Goal: Task Accomplishment & Management: Manage account settings

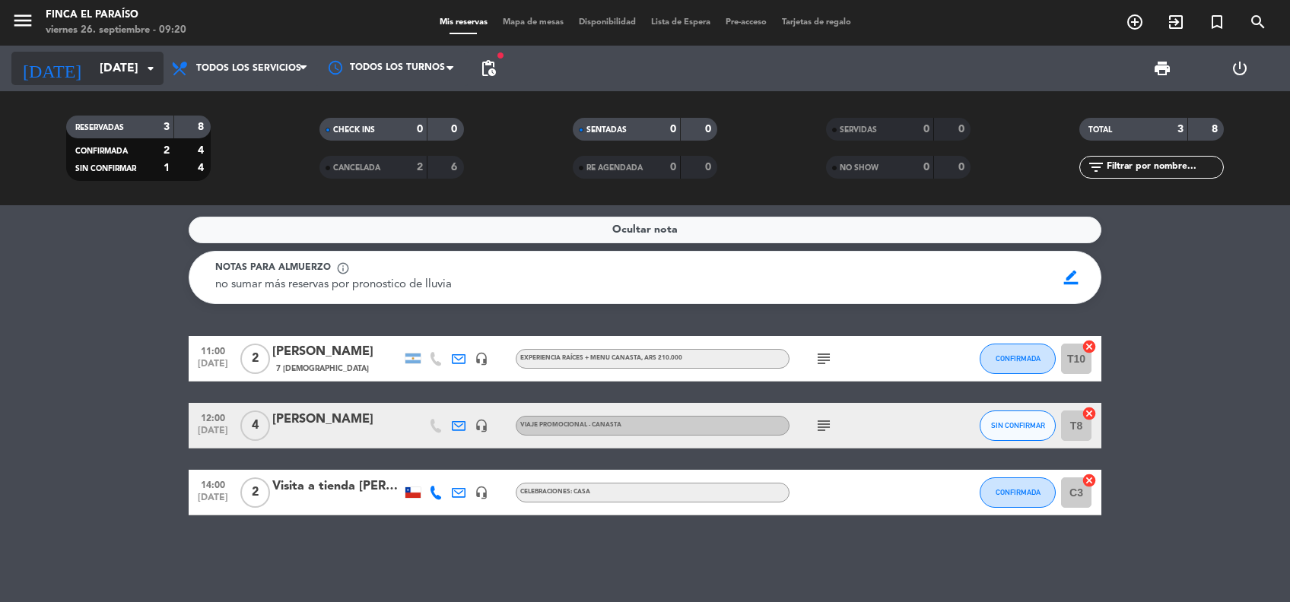
click at [126, 55] on input "[DATE]" at bounding box center [172, 69] width 160 height 30
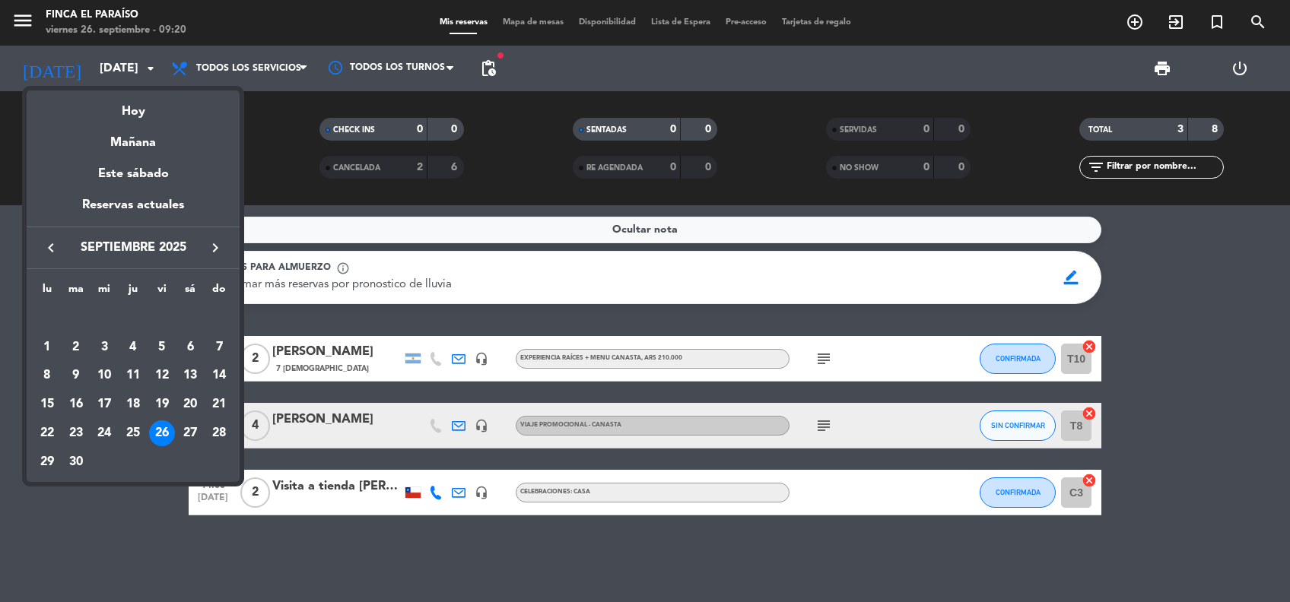
click at [221, 245] on icon "keyboard_arrow_right" at bounding box center [215, 248] width 18 height 18
click at [71, 427] on div "21" at bounding box center [76, 434] width 26 height 26
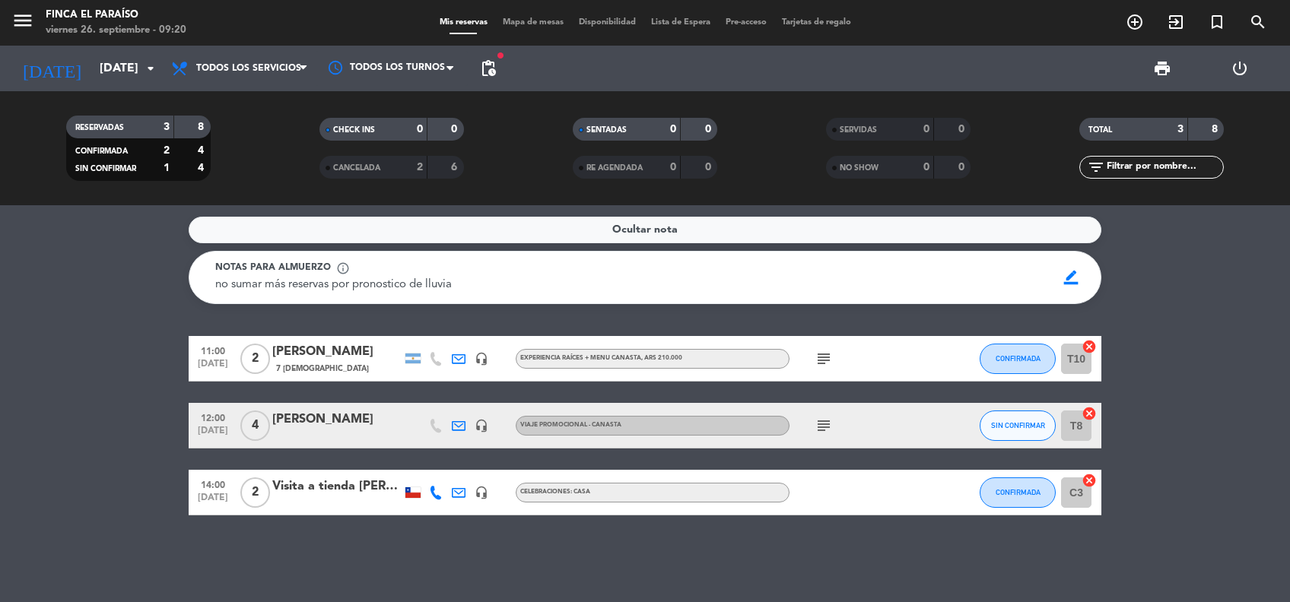
type input "[DATE]"
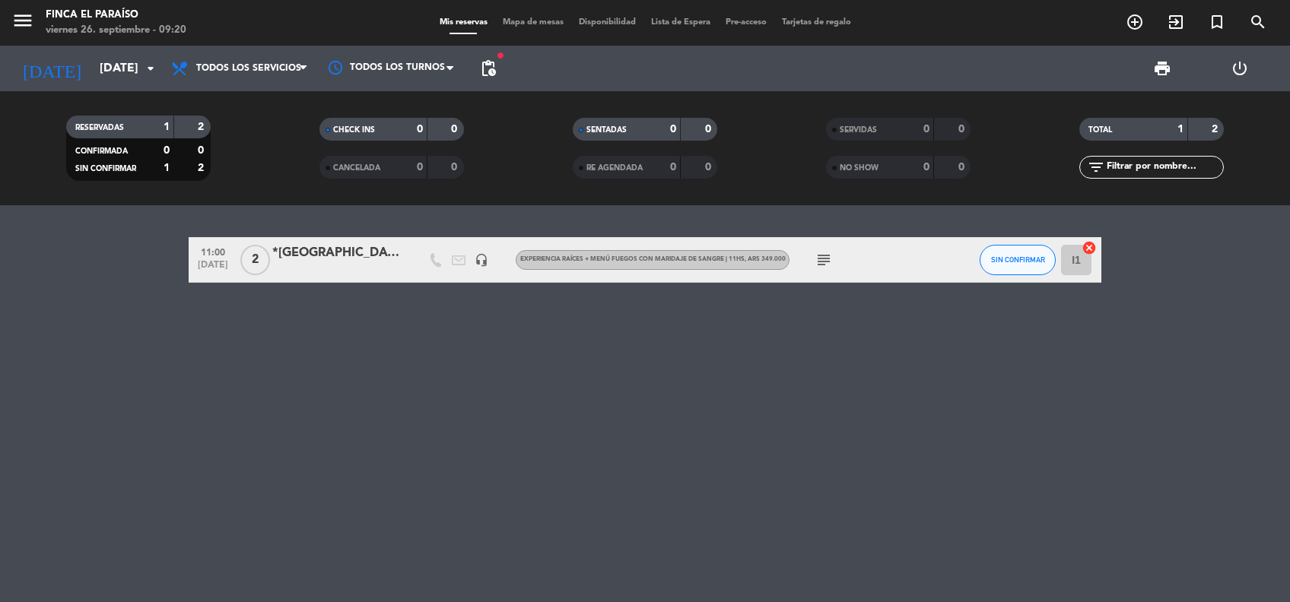
click at [312, 272] on div at bounding box center [336, 270] width 129 height 12
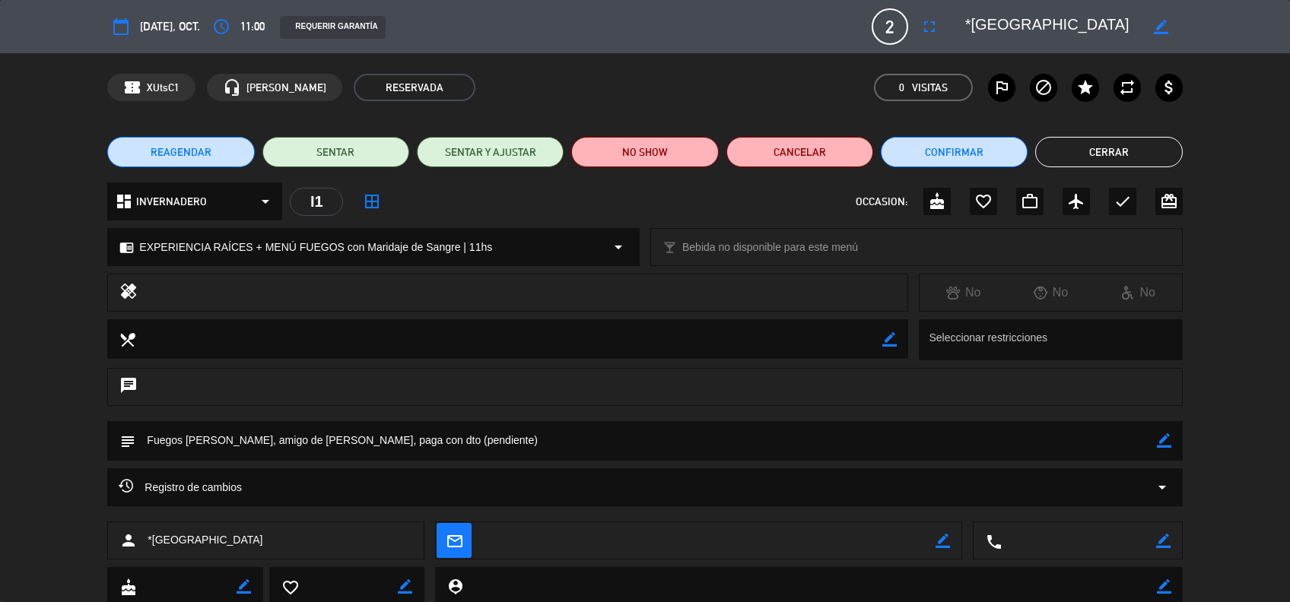
click at [1161, 30] on icon "border_color" at bounding box center [1161, 27] width 14 height 14
click at [1118, 27] on textarea at bounding box center [1052, 26] width 174 height 27
type textarea "*[PERSON_NAME]"
click at [1159, 26] on icon at bounding box center [1161, 27] width 14 height 14
click at [942, 545] on icon "border_color" at bounding box center [942, 541] width 14 height 14
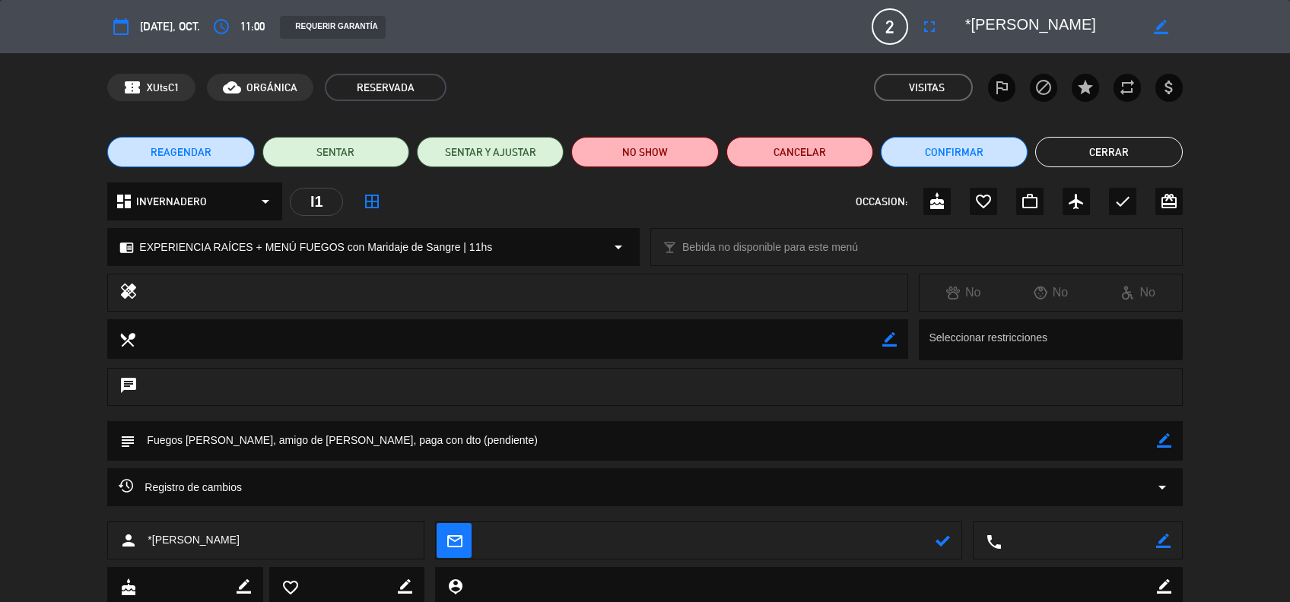
click at [845, 548] on textarea at bounding box center [708, 541] width 453 height 38
type textarea "[EMAIL_ADDRESS][DOMAIN_NAME]"
click at [940, 545] on icon at bounding box center [942, 541] width 14 height 14
click at [454, 547] on icon "mail_outline" at bounding box center [454, 540] width 17 height 17
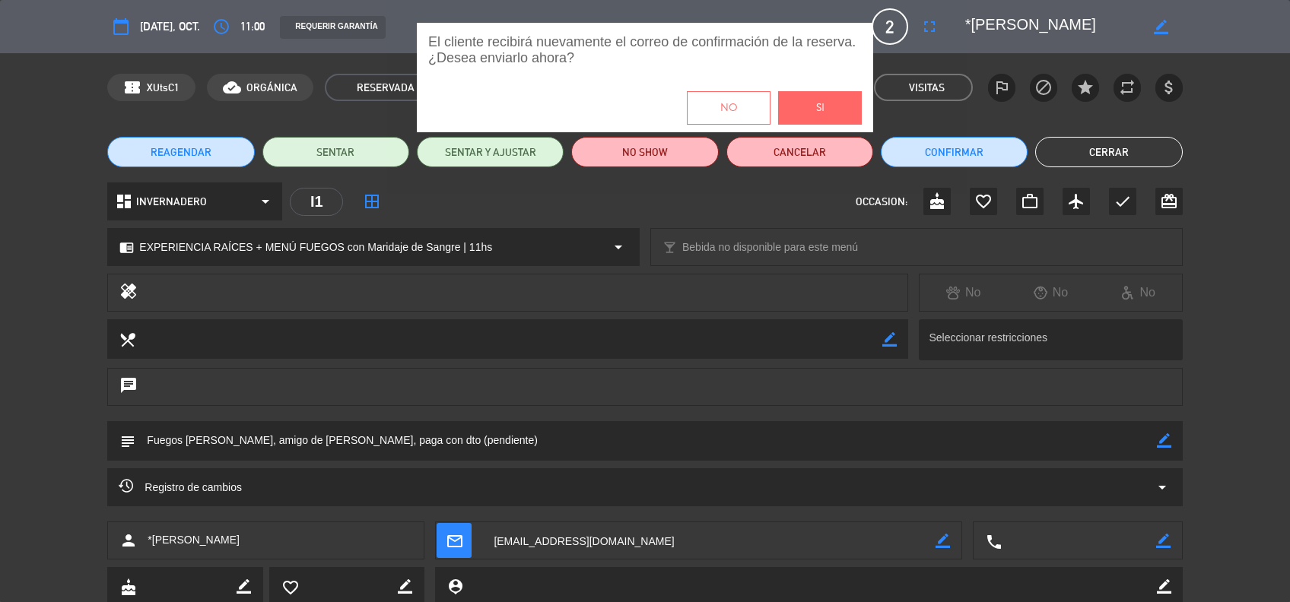
click at [797, 123] on button "Si" at bounding box center [820, 107] width 84 height 33
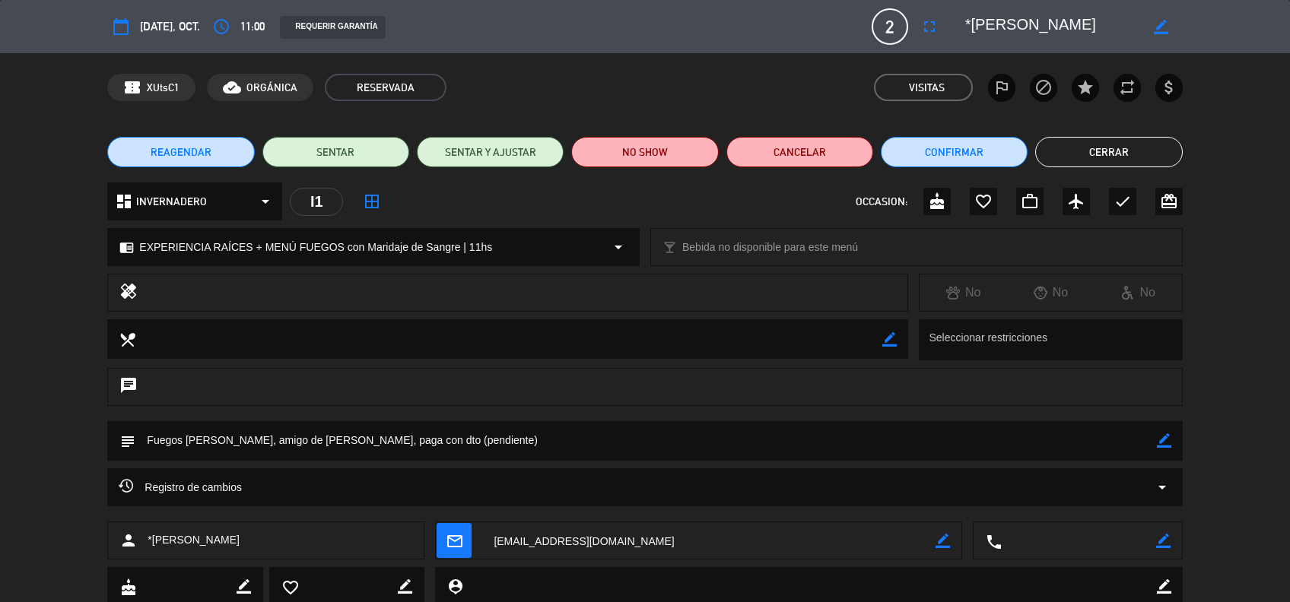
click at [1161, 444] on icon "border_color" at bounding box center [1164, 440] width 14 height 14
click at [1109, 426] on textarea at bounding box center [645, 440] width 1021 height 39
type textarea "Fuegos [PERSON_NAME], amigo de [PERSON_NAME], paga con dto (pendiente) - sin re…"
click at [1159, 443] on icon at bounding box center [1164, 440] width 14 height 14
click at [1096, 144] on button "Cerrar" at bounding box center [1108, 152] width 147 height 30
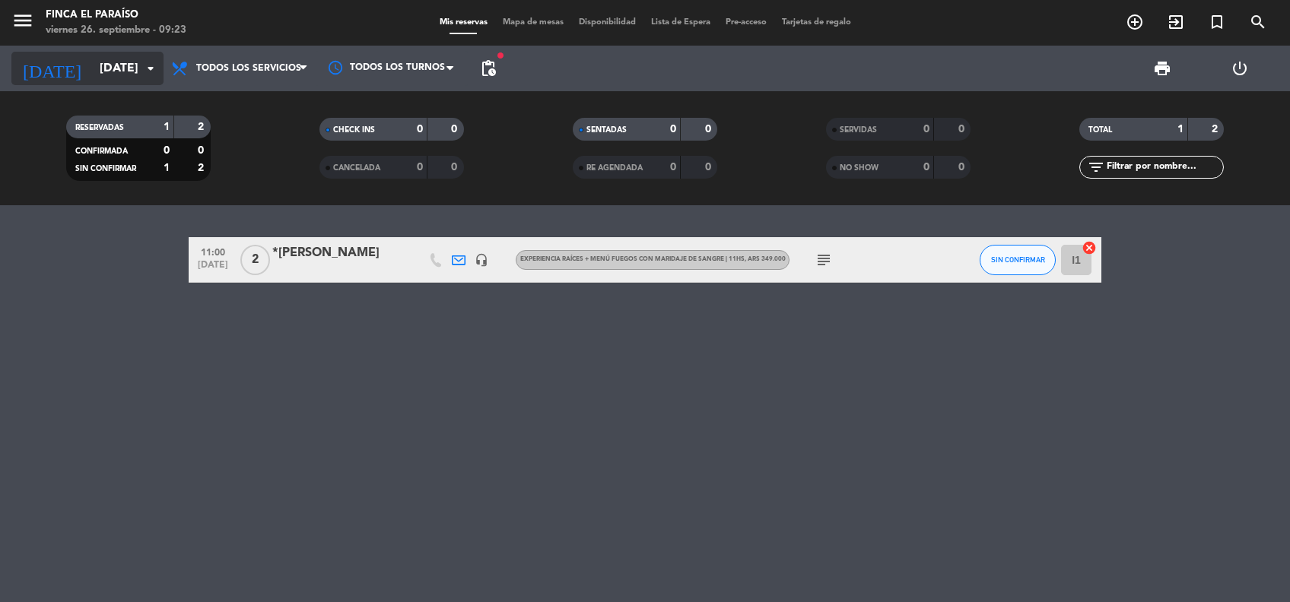
click at [117, 74] on input "[DATE]" at bounding box center [172, 69] width 160 height 30
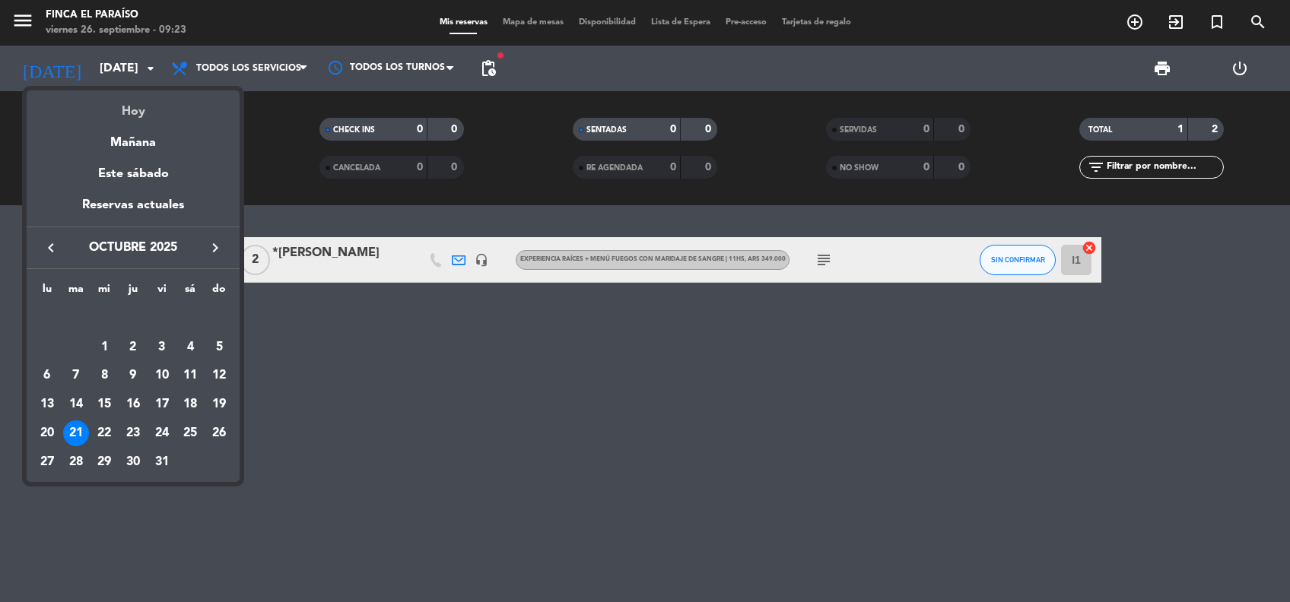
click at [138, 110] on div "Hoy" at bounding box center [133, 106] width 213 height 31
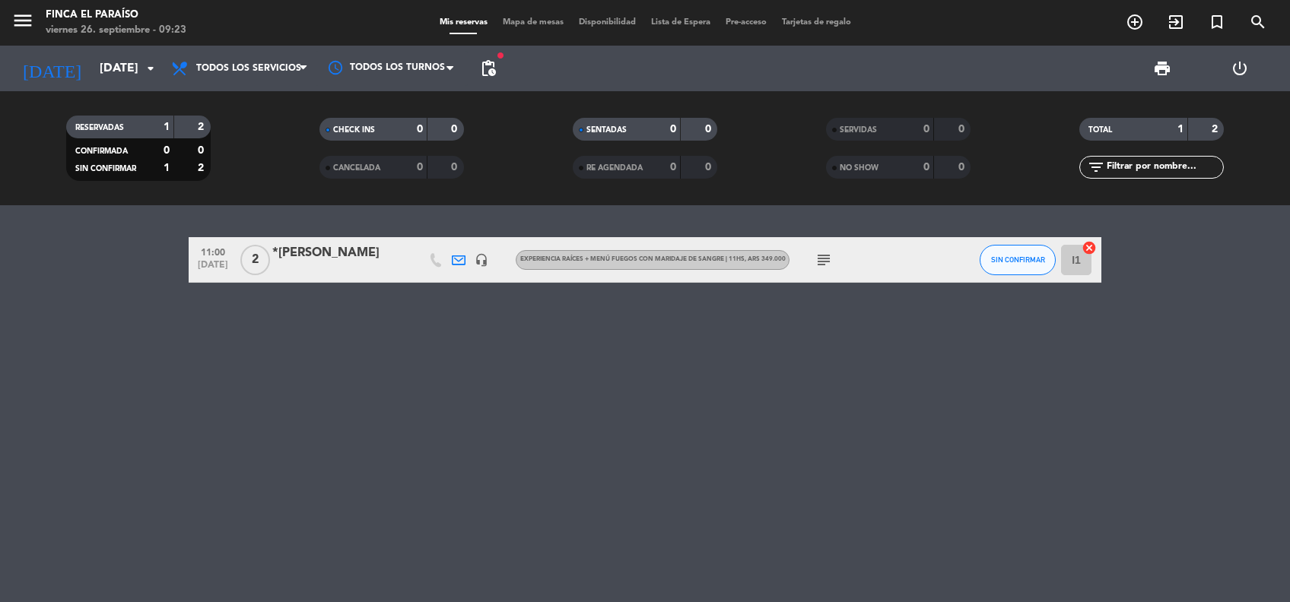
type input "[DATE]"
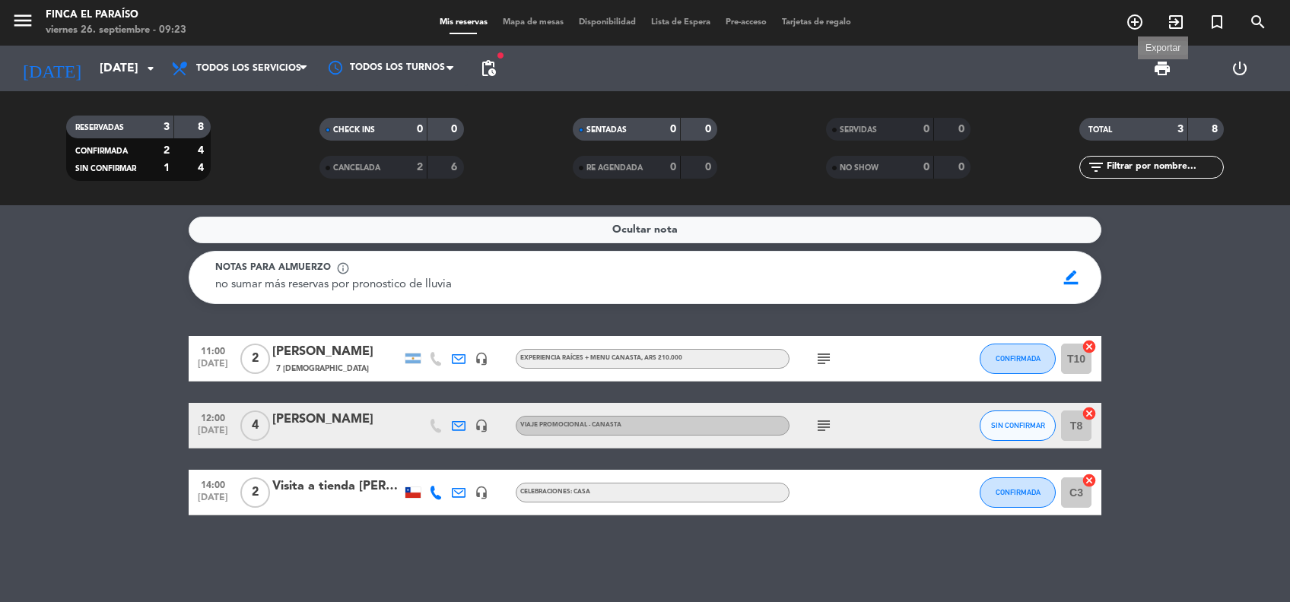
click at [1153, 71] on span "print" at bounding box center [1162, 68] width 18 height 18
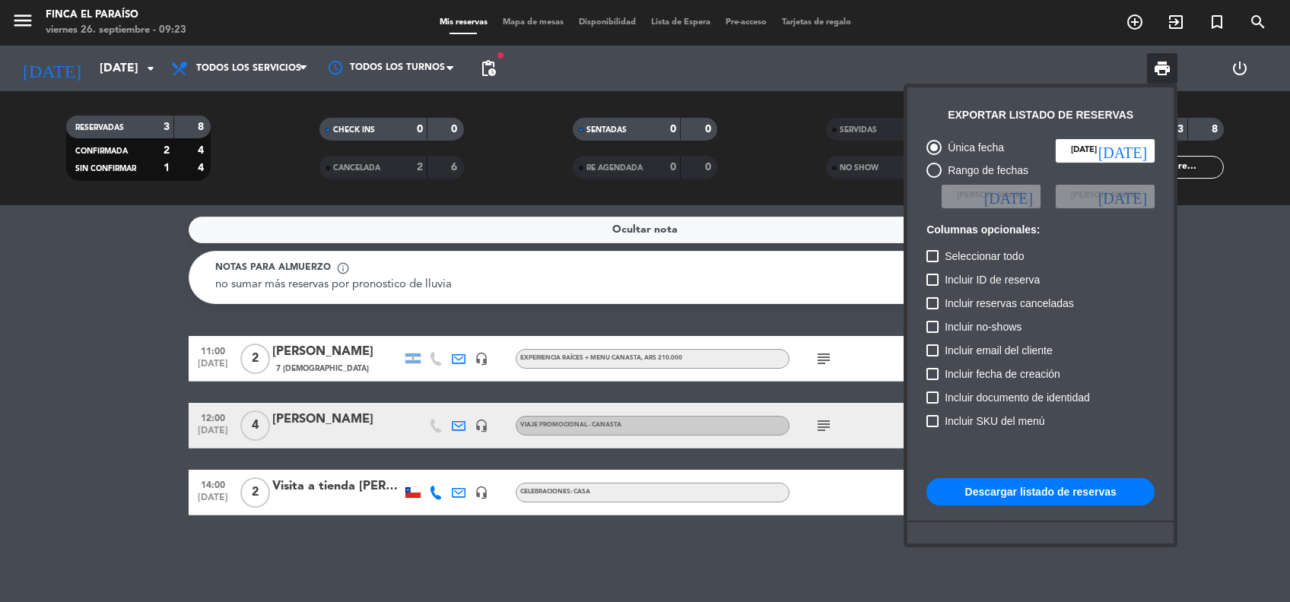
click at [1082, 488] on button "Descargar listado de reservas" at bounding box center [1040, 491] width 228 height 27
click at [332, 352] on div at bounding box center [645, 301] width 1290 height 602
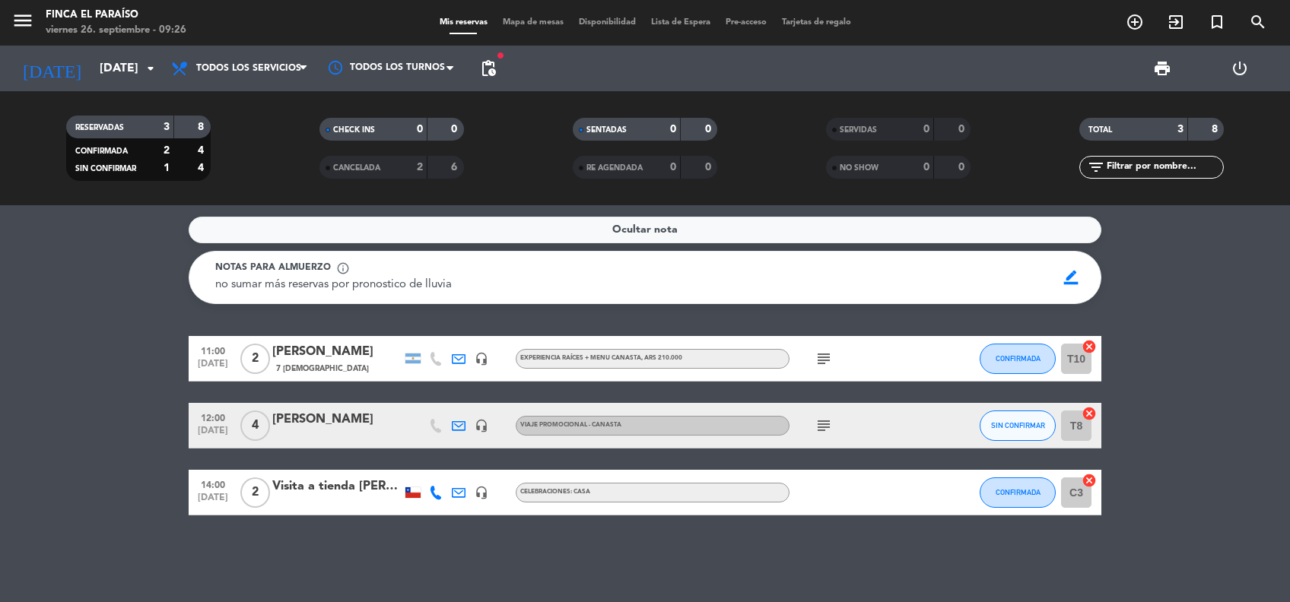
click at [332, 352] on div "[PERSON_NAME]" at bounding box center [336, 352] width 129 height 20
